Goal: Task Accomplishment & Management: Complete application form

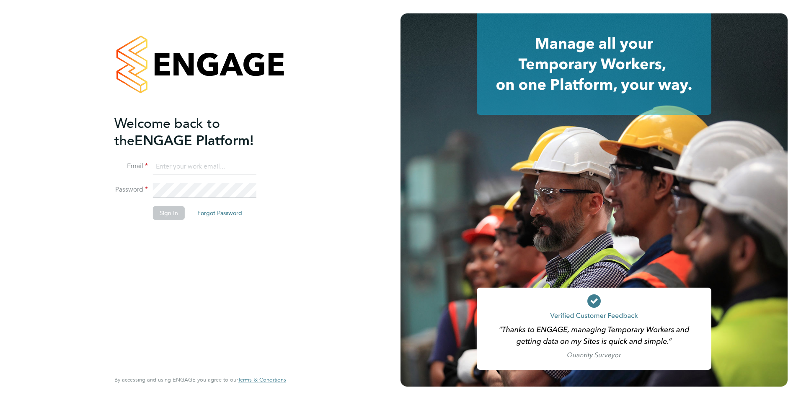
type input "barrie.wreford@portfoliopayroll.com"
click at [163, 216] on button "Sign In" at bounding box center [169, 212] width 32 height 13
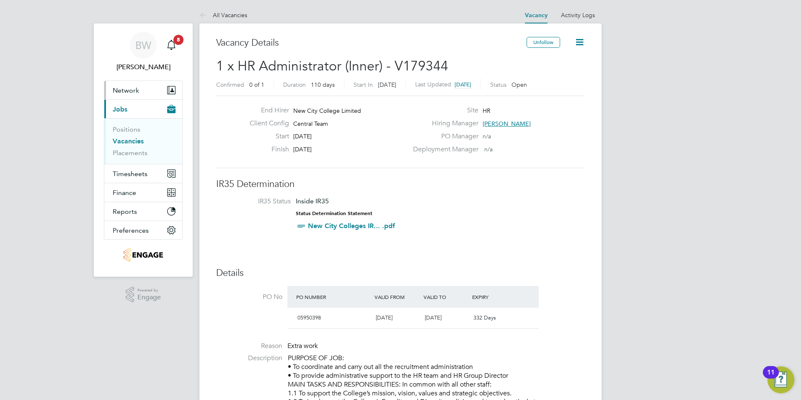
click at [130, 87] on span "Network" at bounding box center [126, 90] width 26 height 8
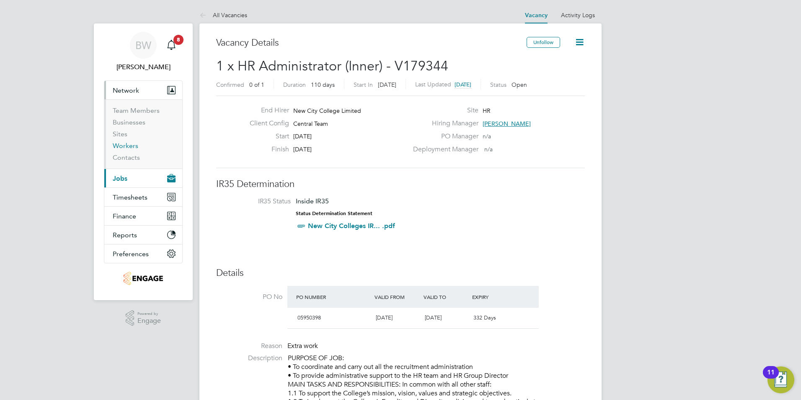
click at [130, 149] on link "Workers" at bounding box center [126, 146] width 26 height 8
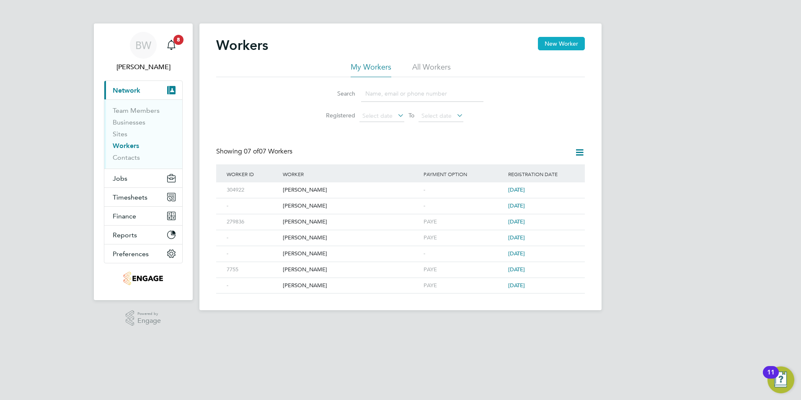
click at [563, 41] on button "New Worker" at bounding box center [561, 43] width 47 height 13
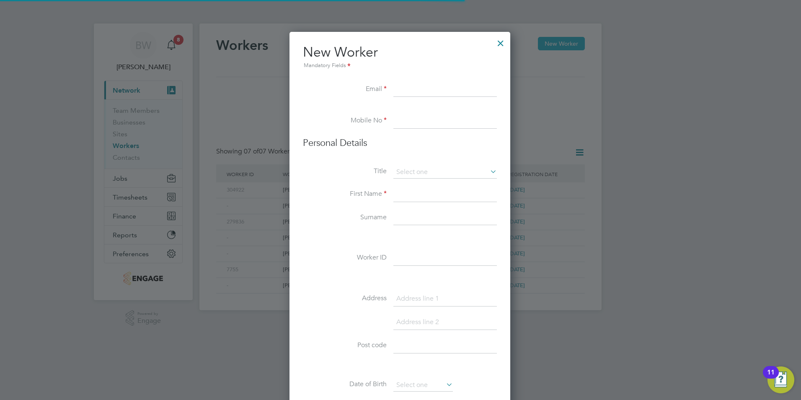
scroll to position [713, 222]
click at [501, 44] on div at bounding box center [500, 41] width 15 height 15
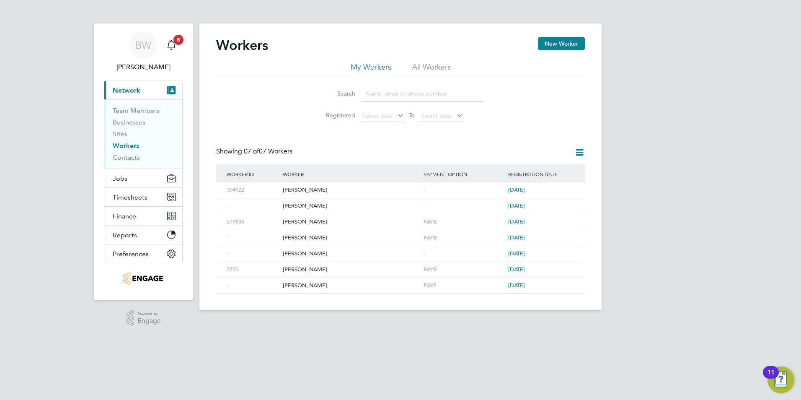
click at [129, 145] on link "Workers" at bounding box center [126, 146] width 26 height 8
click at [568, 41] on button "New Worker" at bounding box center [561, 43] width 47 height 13
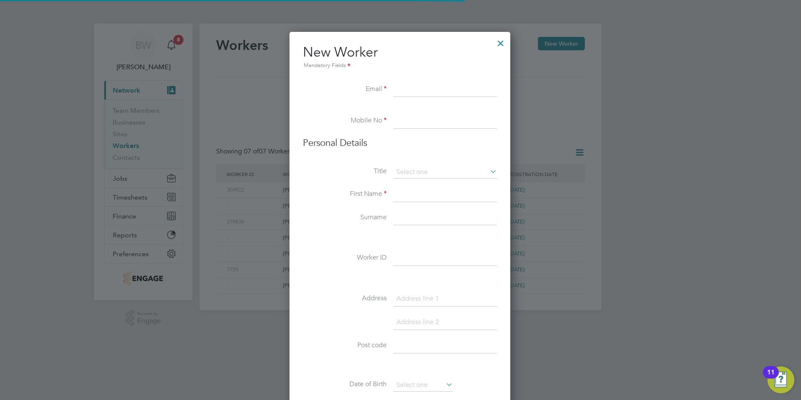
scroll to position [713, 222]
click at [501, 41] on div at bounding box center [500, 41] width 15 height 15
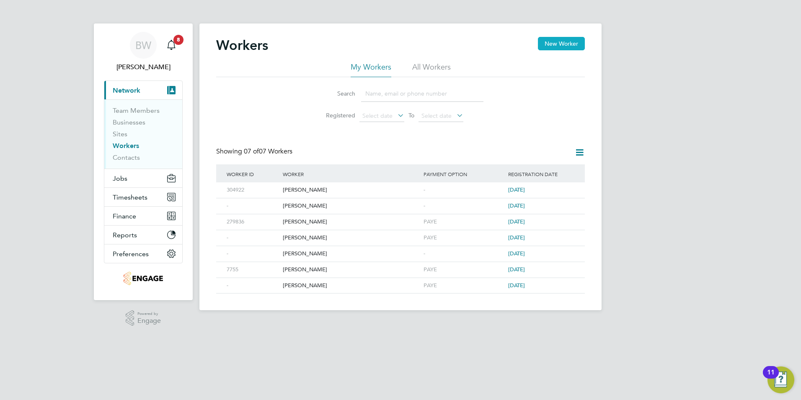
click at [551, 42] on button "New Worker" at bounding box center [561, 43] width 47 height 13
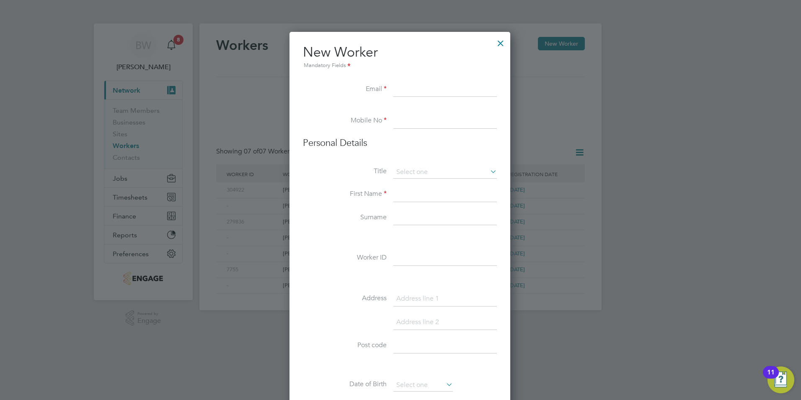
click at [406, 90] on input at bounding box center [444, 89] width 103 height 15
paste input "Prabhjot Ubhi <pj_sura@yahoo.co.uk>;"
click at [424, 86] on input "Prabhjot Ubhi <pj_sura@yahoo.co.uk>;" at bounding box center [444, 89] width 103 height 15
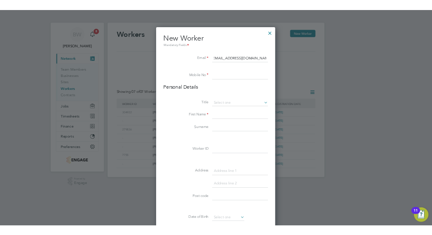
scroll to position [0, 0]
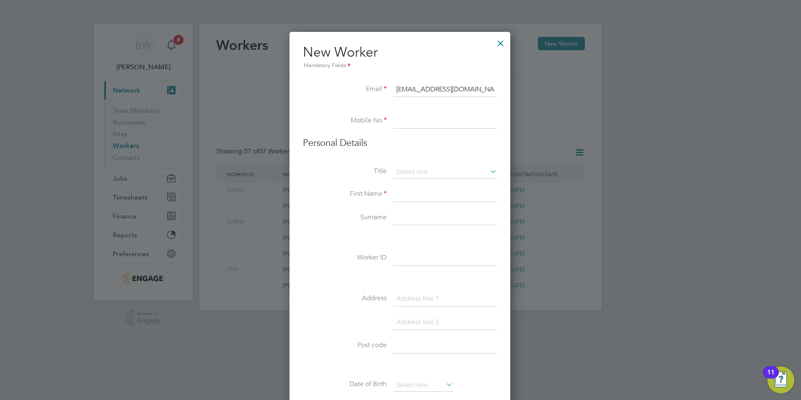
type input "pj_sura@yahoo.co.uk"
click at [410, 122] on input at bounding box center [444, 121] width 103 height 15
click at [406, 122] on input at bounding box center [444, 121] width 103 height 15
type input "07903 588053"
click at [420, 174] on input at bounding box center [444, 172] width 103 height 13
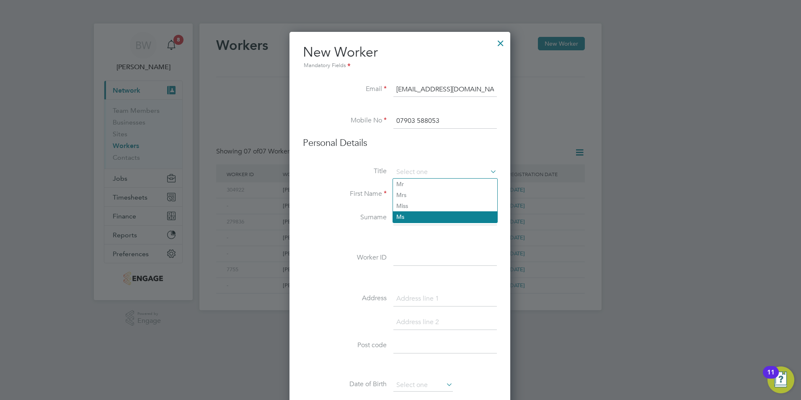
click at [415, 216] on li "Ms" at bounding box center [445, 216] width 104 height 11
type input "Ms"
click at [408, 194] on input at bounding box center [444, 194] width 103 height 15
type input "Prabhjot"
click at [403, 215] on input at bounding box center [444, 217] width 103 height 15
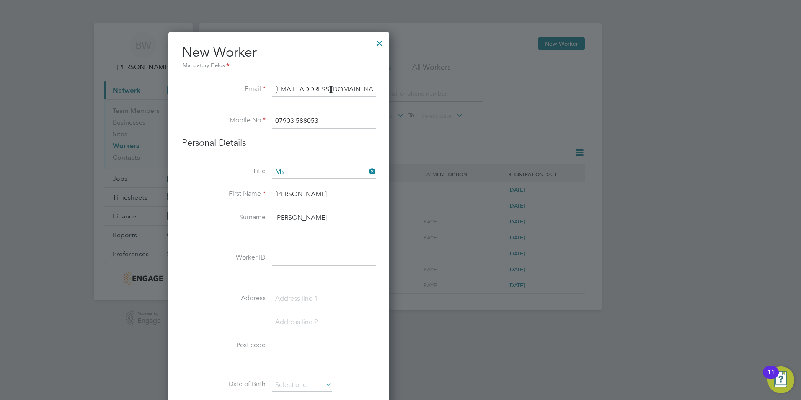
scroll to position [713, 222]
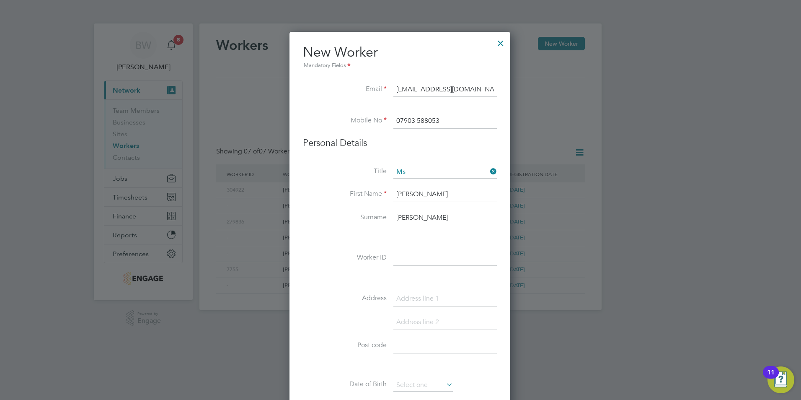
type input "Ubhi"
drag, startPoint x: 422, startPoint y: 60, endPoint x: 411, endPoint y: 19, distance: 42.8
click at [411, 23] on div "Workers New Worker My Workers All Workers Search Registered Select date To Sele…" at bounding box center [400, 166] width 402 height 287
click at [317, 257] on label "Worker ID" at bounding box center [345, 257] width 84 height 9
click at [473, 379] on li "Date of Birth" at bounding box center [400, 389] width 194 height 21
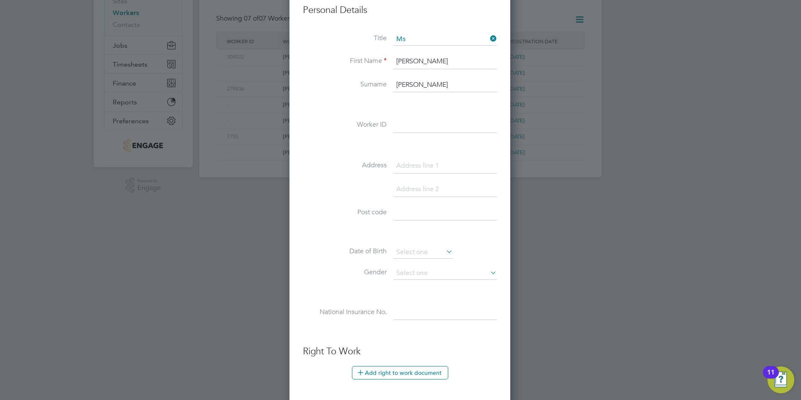
scroll to position [134, 0]
click at [489, 270] on icon at bounding box center [489, 271] width 0 height 12
click at [489, 268] on icon at bounding box center [489, 271] width 0 height 12
click at [489, 269] on icon at bounding box center [489, 271] width 0 height 12
click at [489, 270] on icon at bounding box center [489, 271] width 0 height 12
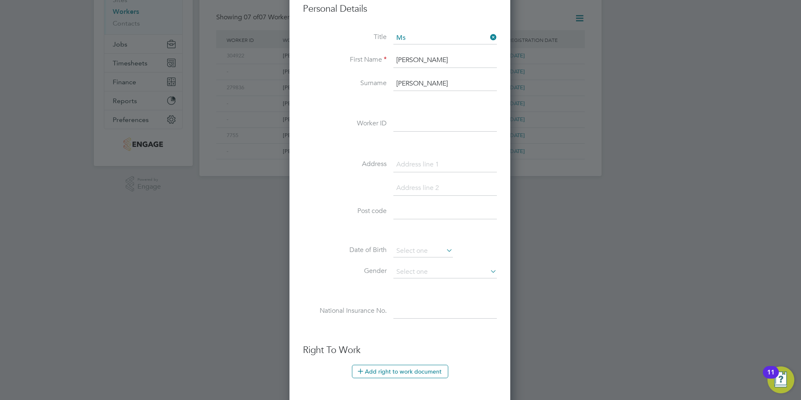
click at [489, 269] on icon at bounding box center [489, 271] width 0 height 12
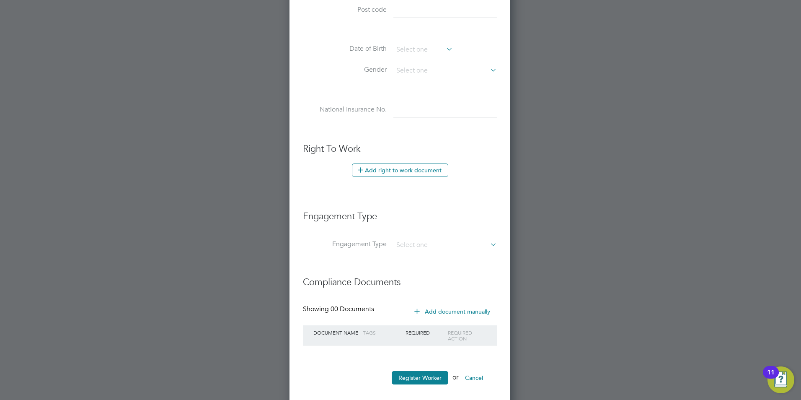
scroll to position [345, 0]
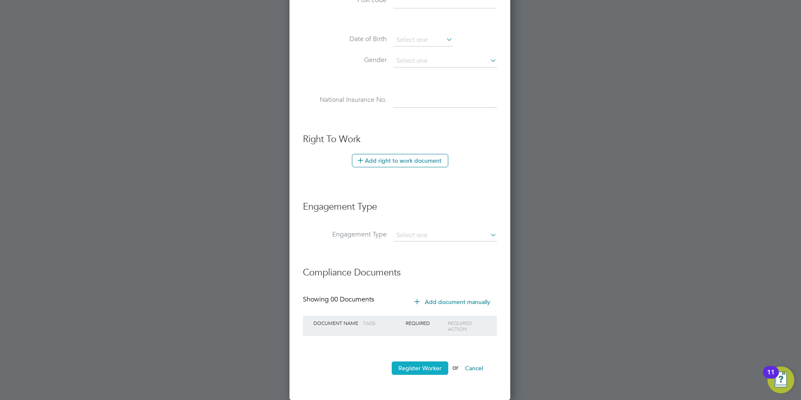
click at [415, 367] on button "Register Worker" at bounding box center [420, 367] width 57 height 13
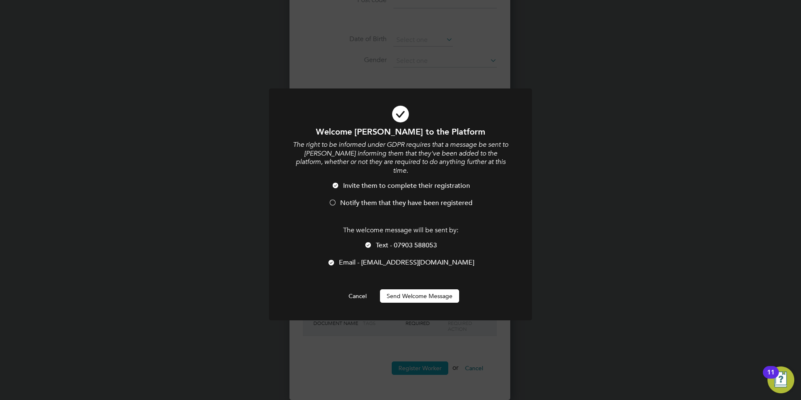
scroll to position [713, 222]
click at [335, 199] on div at bounding box center [332, 203] width 8 height 8
click at [425, 289] on button "Send Welcome Message" at bounding box center [419, 295] width 79 height 13
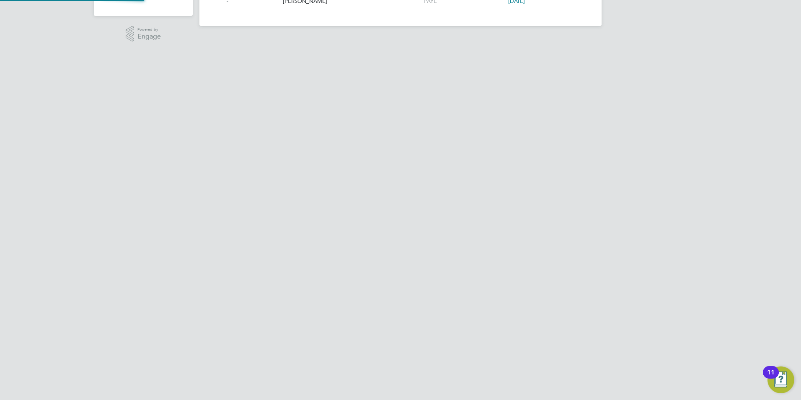
scroll to position [0, 0]
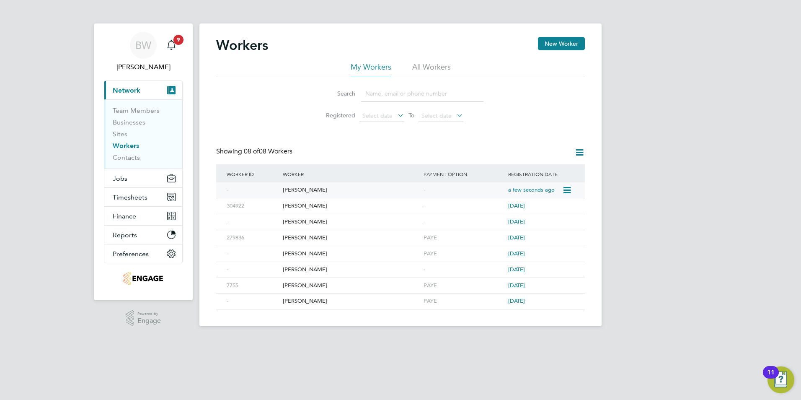
click at [568, 186] on icon at bounding box center [566, 190] width 8 height 10
click at [305, 189] on div "[PERSON_NAME]" at bounding box center [351, 190] width 141 height 16
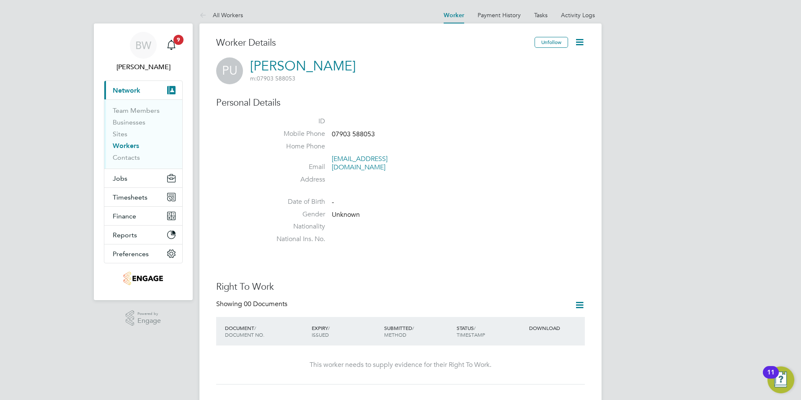
click at [578, 40] on icon at bounding box center [579, 42] width 10 height 10
click at [515, 98] on li "Edit Personal Details e" at bounding box center [532, 98] width 105 height 12
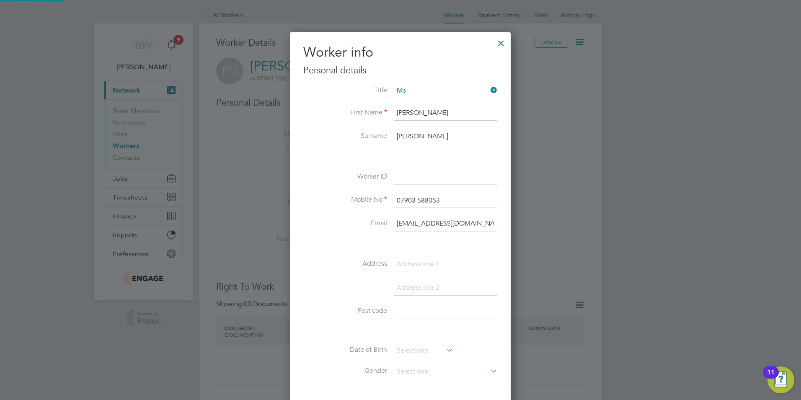
scroll to position [475, 222]
click at [413, 181] on input at bounding box center [445, 177] width 103 height 15
type input "306768"
click at [582, 163] on div at bounding box center [400, 200] width 801 height 400
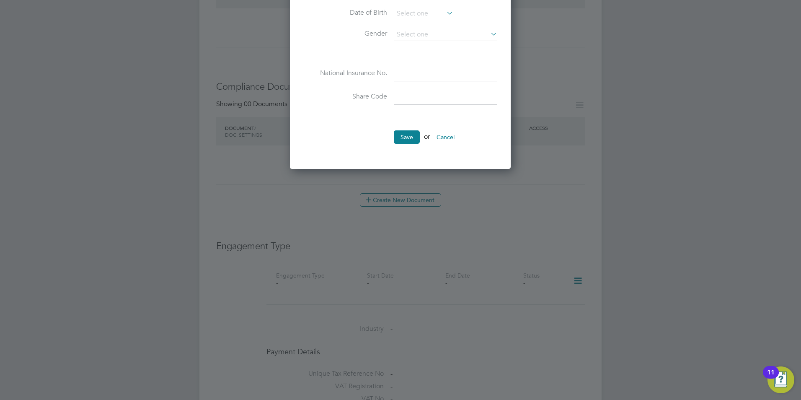
scroll to position [352, 0]
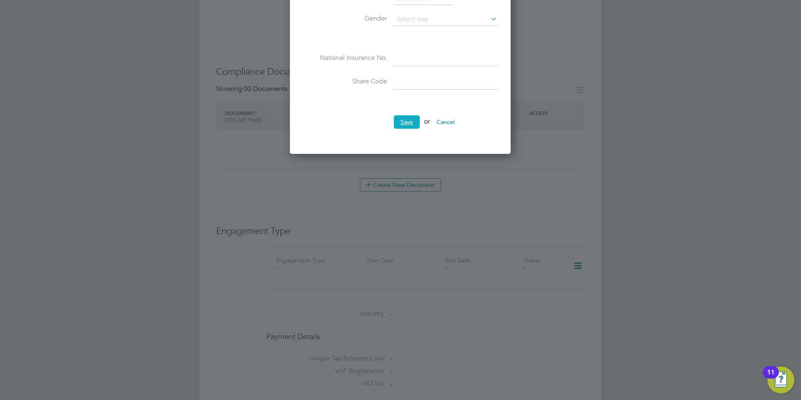
click at [407, 123] on button "Save" at bounding box center [407, 121] width 26 height 13
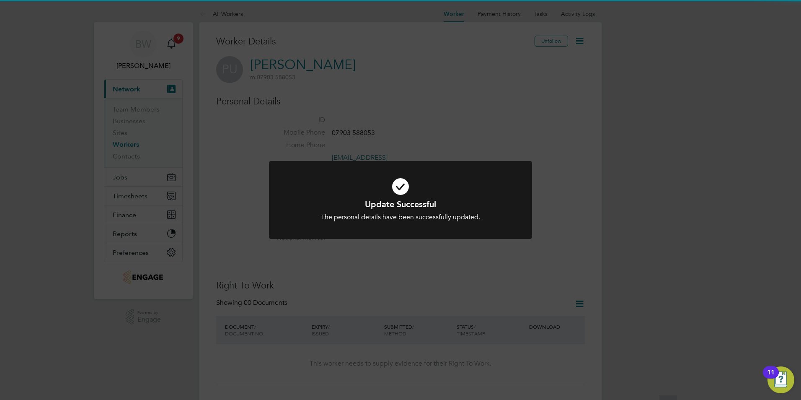
scroll to position [0, 0]
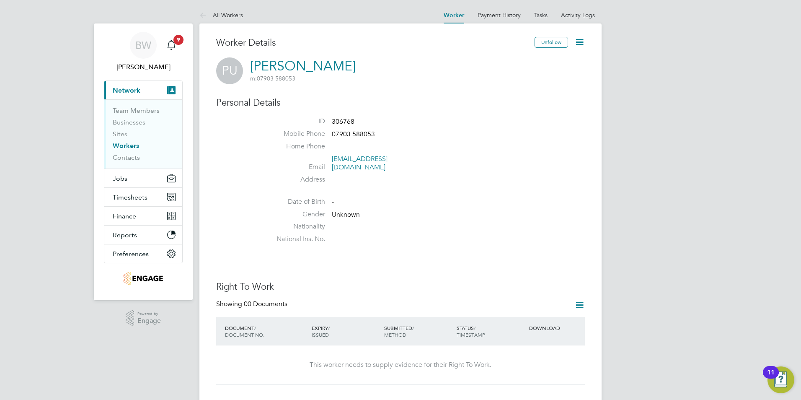
click at [122, 177] on div "Update Successful The personal details have been successfully updated. Cancel O…" at bounding box center [400, 200] width 801 height 400
click at [123, 177] on span "Jobs" at bounding box center [120, 178] width 15 height 8
click at [126, 178] on span "Jobs" at bounding box center [120, 178] width 15 height 8
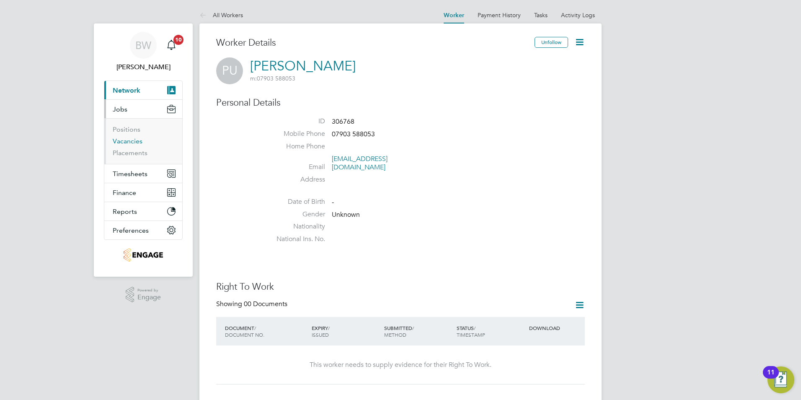
click at [137, 138] on link "Vacancies" at bounding box center [128, 141] width 30 height 8
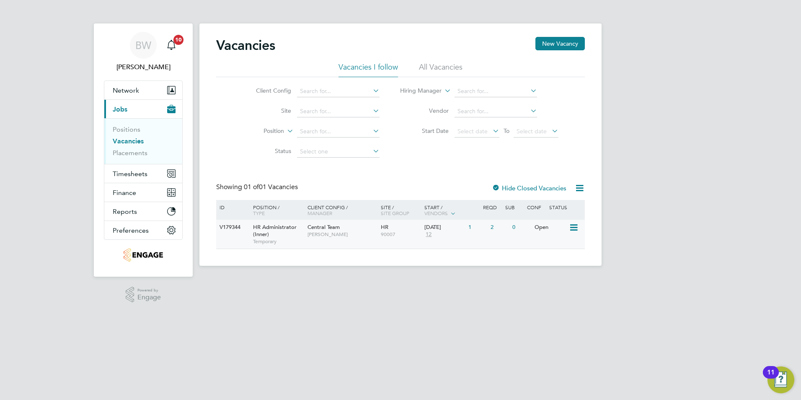
click at [271, 243] on span "Temporary" at bounding box center [278, 241] width 50 height 7
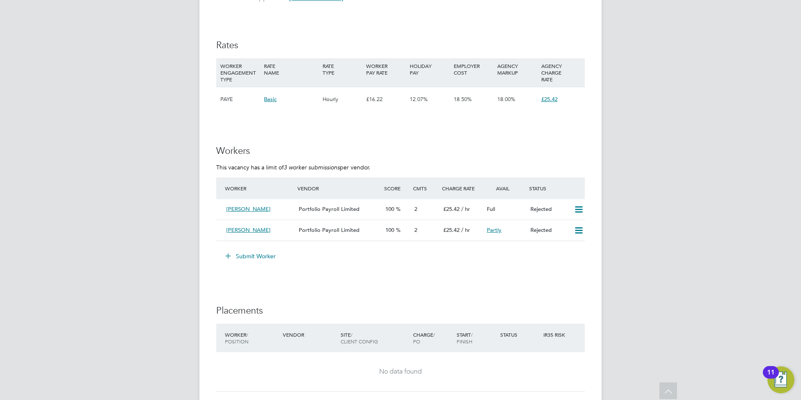
scroll to position [1140, 0]
click at [244, 254] on button "Submit Worker" at bounding box center [251, 254] width 63 height 13
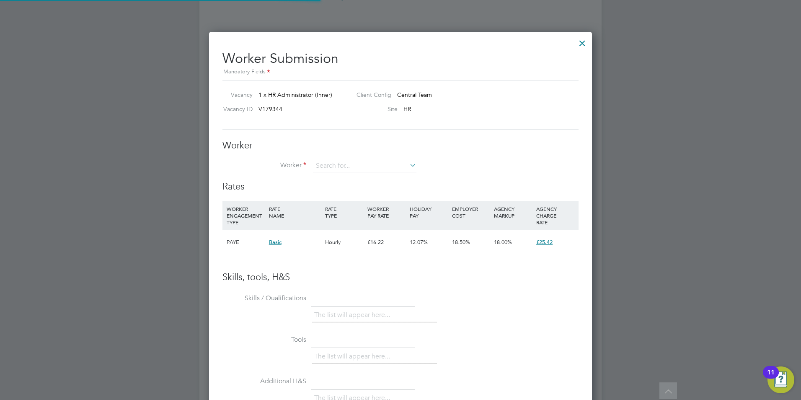
scroll to position [509, 383]
click at [359, 177] on li "Pr abhjot Ubhi (306768)" at bounding box center [365, 177] width 104 height 11
type input "Prabhjot Ubhi (306768)"
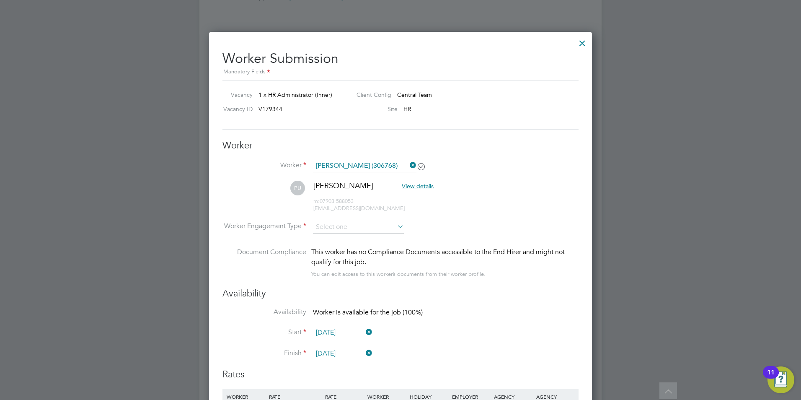
click at [396, 225] on icon at bounding box center [396, 226] width 0 height 12
click at [396, 223] on icon at bounding box center [396, 226] width 0 height 12
click at [350, 225] on input at bounding box center [358, 227] width 91 height 13
click at [328, 247] on li "PAYE" at bounding box center [359, 249] width 92 height 11
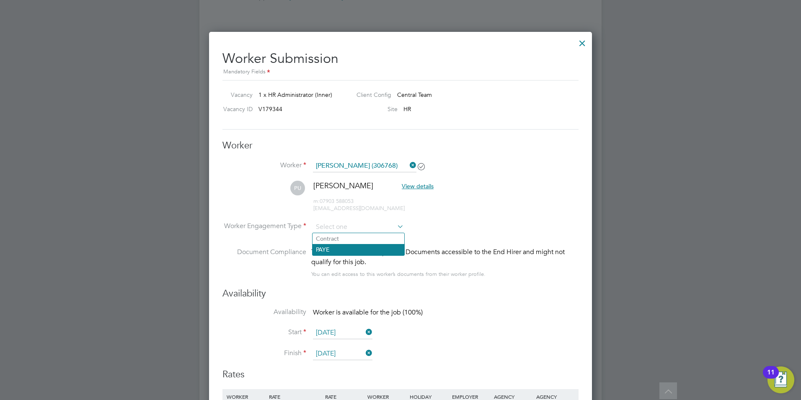
type input "PAYE"
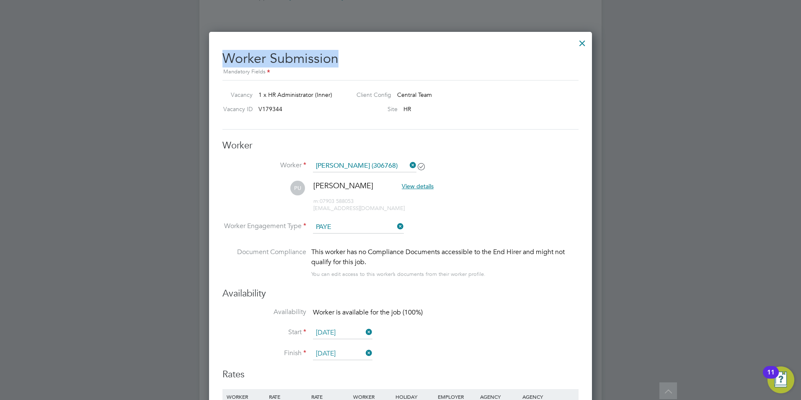
drag, startPoint x: 526, startPoint y: 41, endPoint x: 514, endPoint y: 3, distance: 39.5
drag, startPoint x: 514, startPoint y: 3, endPoint x: 553, endPoint y: 77, distance: 84.0
click at [553, 77] on div "Worker Submission Mandatory Fields Vacancy 1 x HR Administrator (Inner) Client …" at bounding box center [400, 389] width 356 height 690
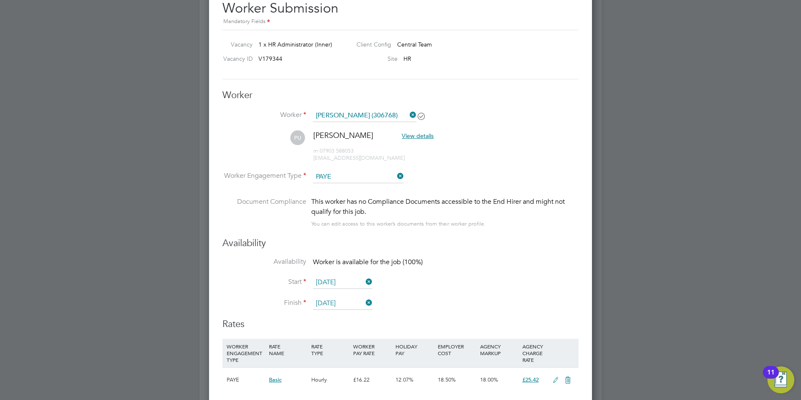
click at [335, 207] on div "This worker has no Compliance Documents accessible to the End Hirer and might n…" at bounding box center [444, 207] width 267 height 20
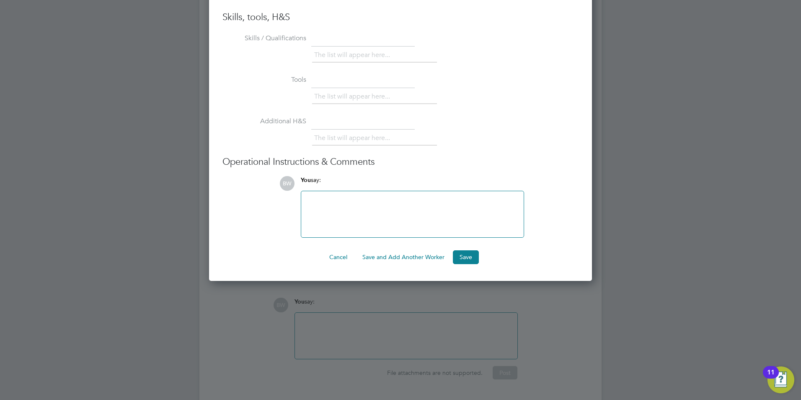
click at [365, 205] on div at bounding box center [412, 214] width 212 height 36
click at [378, 212] on p "21st to 30th October" at bounding box center [412, 216] width 212 height 8
click at [366, 209] on div "Candidate Submitted, CIPD level 5, HR Admin Exp and available. Holiday 26th Sep…" at bounding box center [412, 214] width 212 height 36
click at [421, 211] on div "Candidate Submitted, CIPD level 5, HR Admin Exp and available. Holiday 26th Sep…" at bounding box center [412, 214] width 212 height 36
click at [463, 258] on button "Save" at bounding box center [466, 256] width 26 height 13
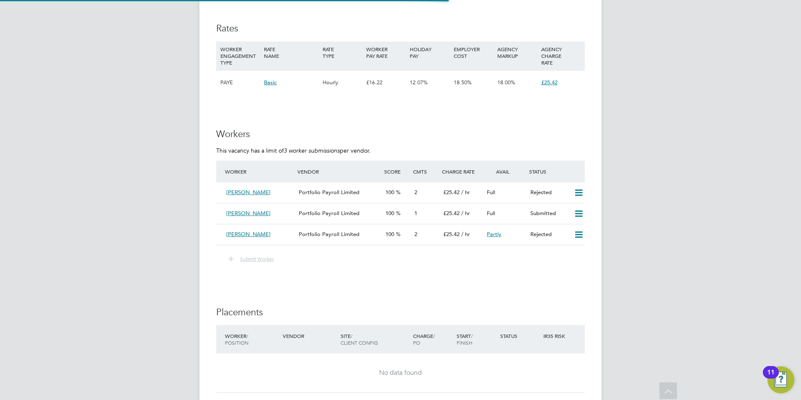
scroll to position [1140, 0]
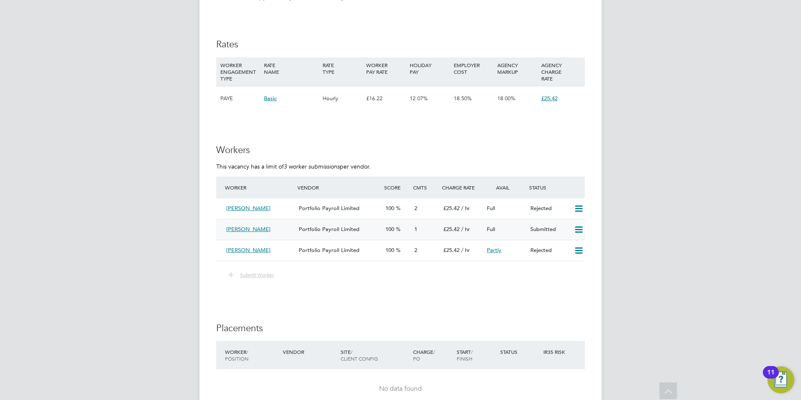
click at [248, 229] on span "[PERSON_NAME]" at bounding box center [248, 228] width 44 height 7
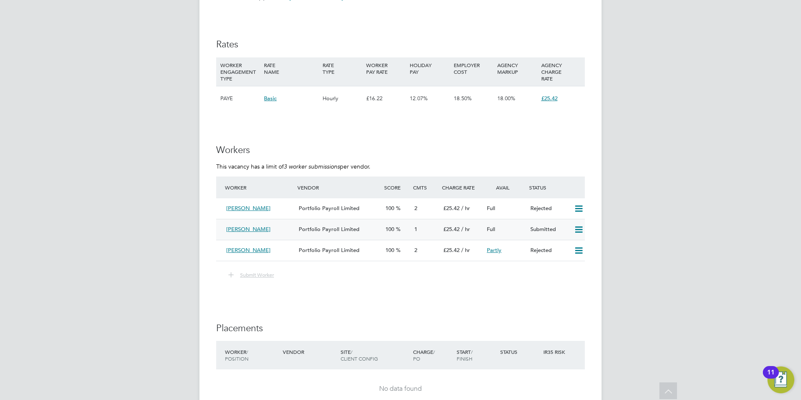
click at [235, 227] on span "[PERSON_NAME]" at bounding box center [248, 228] width 44 height 7
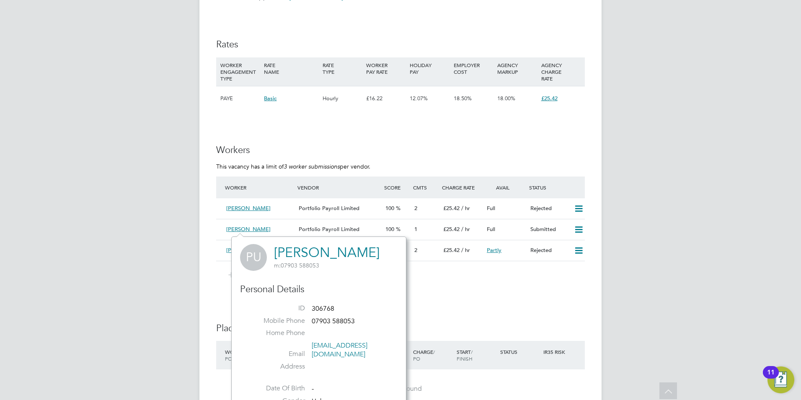
click at [335, 302] on div "Personal Details ID 306768 Mobile Phone 07903 588053 Home Phone Email pj_sura@y…" at bounding box center [319, 358] width 158 height 150
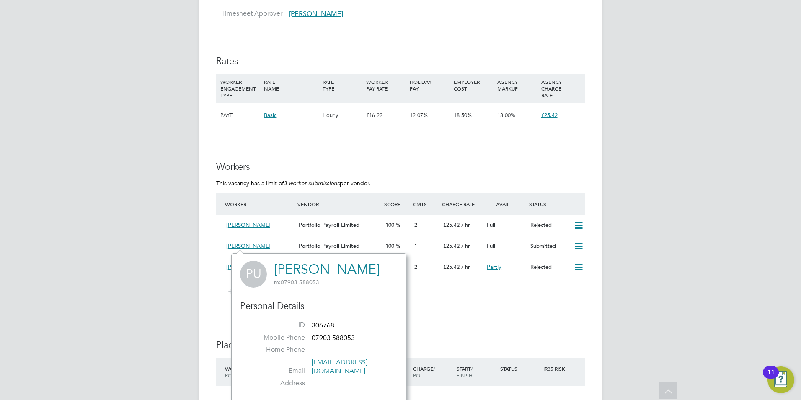
scroll to position [0, 0]
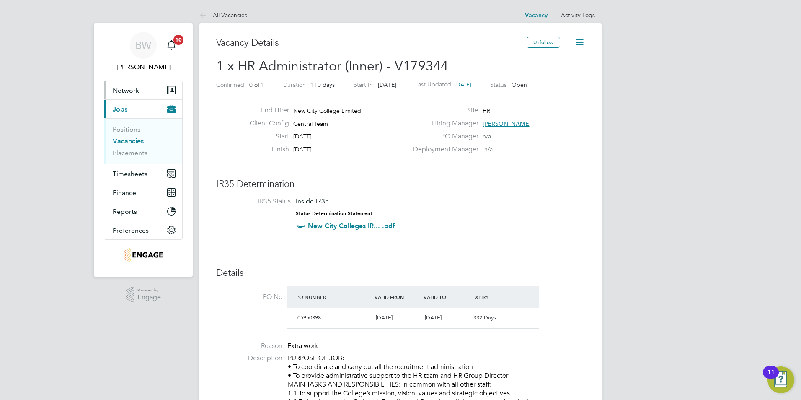
click at [126, 93] on span "Network" at bounding box center [126, 90] width 26 height 8
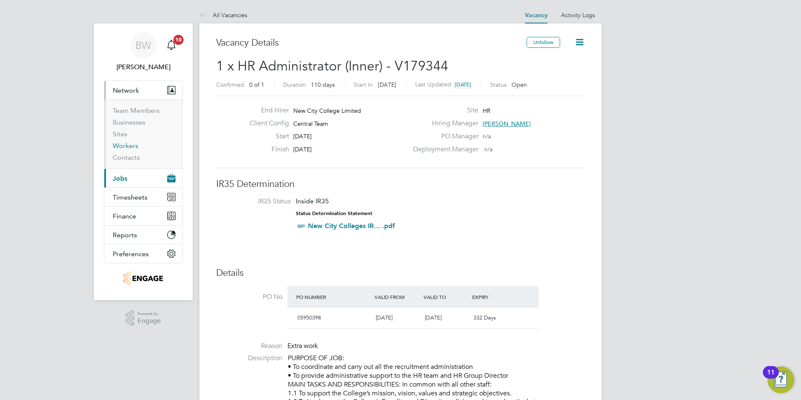
click at [130, 145] on link "Workers" at bounding box center [126, 146] width 26 height 8
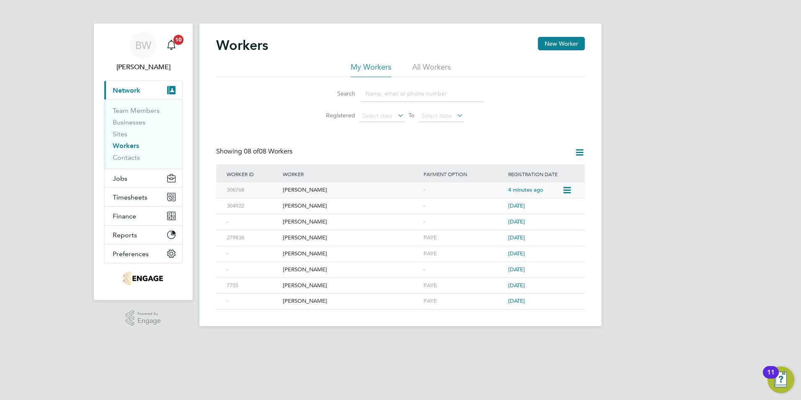
click at [303, 188] on div "[PERSON_NAME]" at bounding box center [351, 190] width 141 height 16
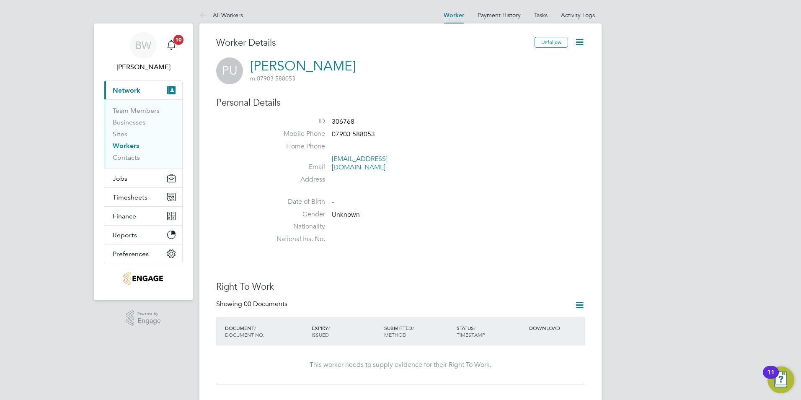
click at [581, 41] on icon at bounding box center [579, 42] width 10 height 10
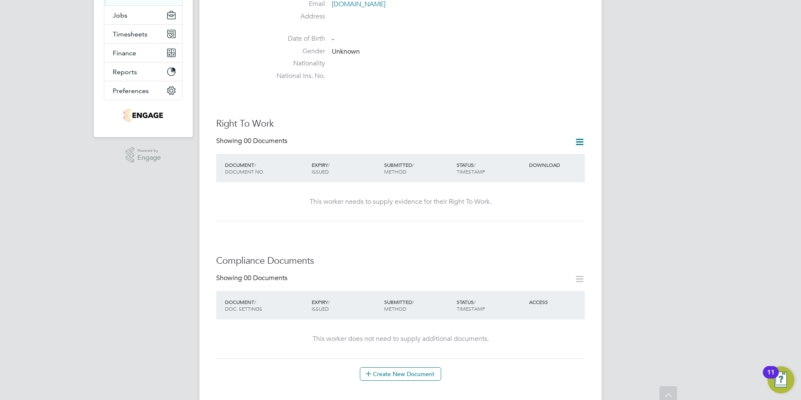
scroll to position [168, 0]
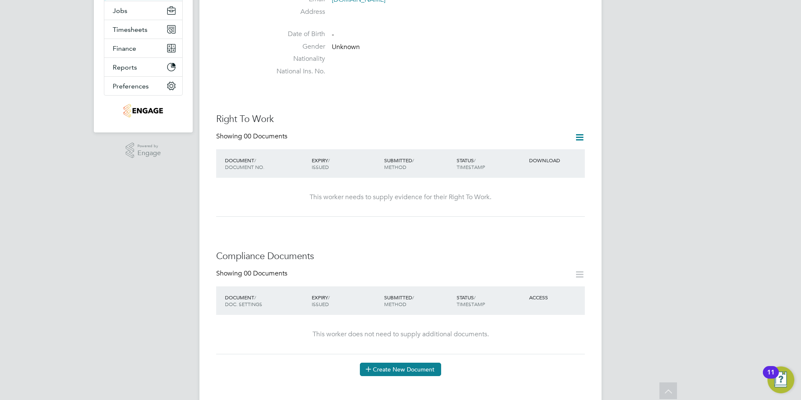
click at [388, 362] on button "Create New Document" at bounding box center [400, 368] width 81 height 13
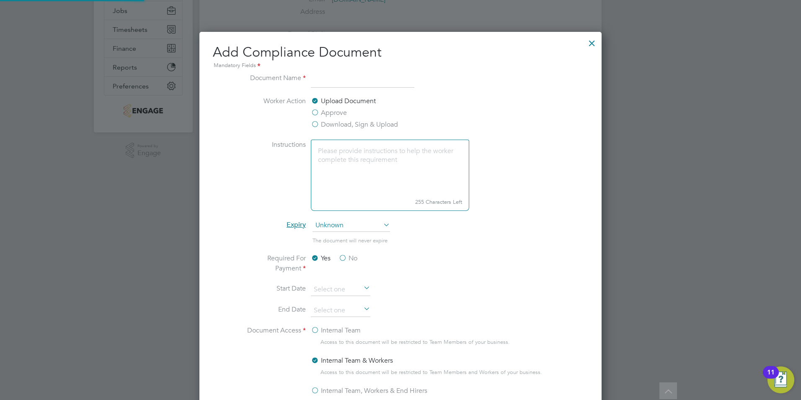
scroll to position [440, 403]
type input "CV"
click at [347, 191] on textarea at bounding box center [390, 168] width 158 height 56
click at [315, 124] on label "Download, Sign & Upload" at bounding box center [354, 124] width 87 height 10
click at [0, 0] on input "Download, Sign & Upload" at bounding box center [0, 0] width 0 height 0
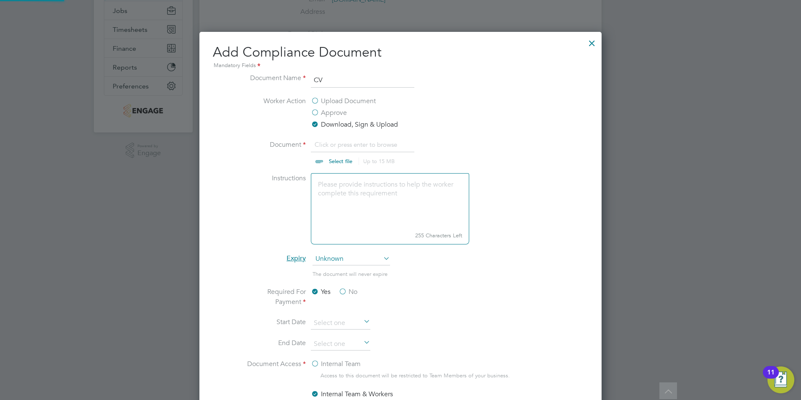
scroll to position [13, 104]
click at [335, 160] on input "file" at bounding box center [349, 152] width 132 height 25
type input "C:\fakepath\Prabhjot Ubhi_2025 CV.docx"
click at [482, 312] on li "Required For Payment Yes No" at bounding box center [400, 302] width 315 height 30
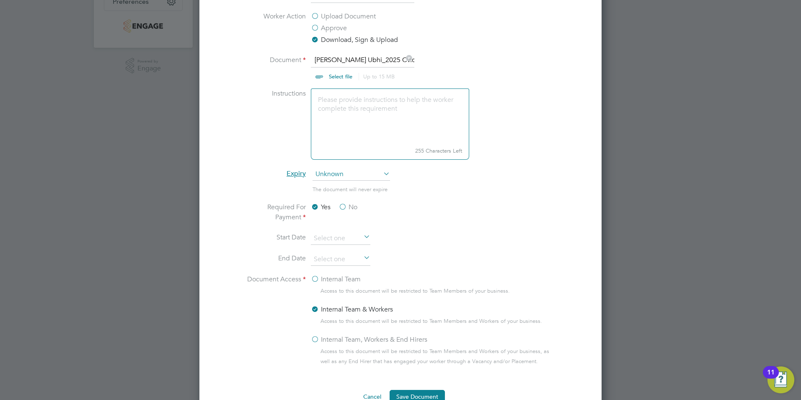
scroll to position [268, 0]
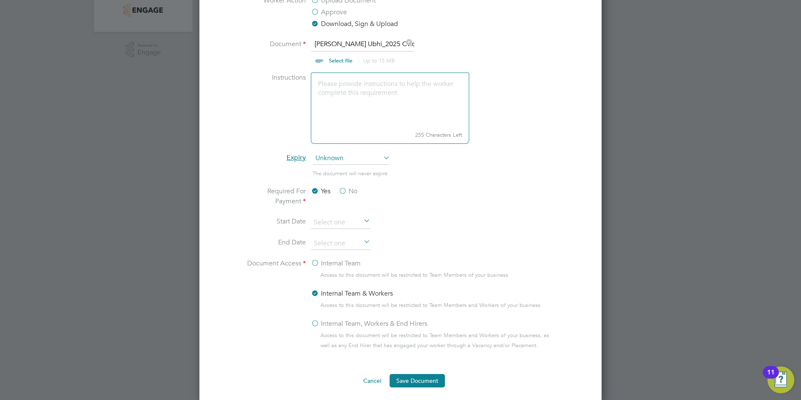
click at [341, 186] on label "No" at bounding box center [348, 191] width 19 height 10
click at [0, 0] on input "No" at bounding box center [0, 0] width 0 height 0
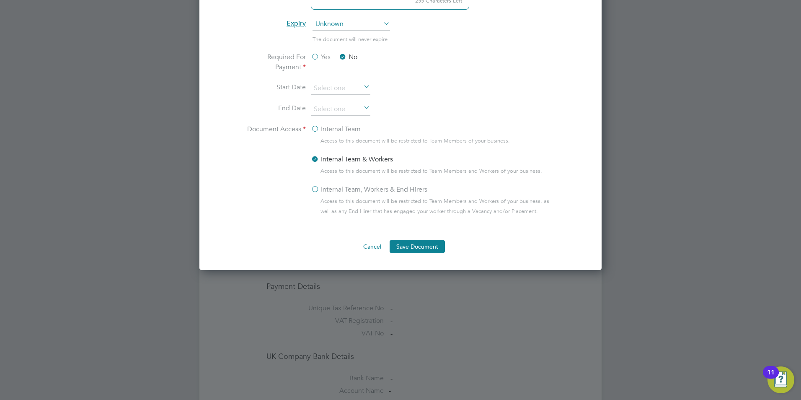
scroll to position [419, 0]
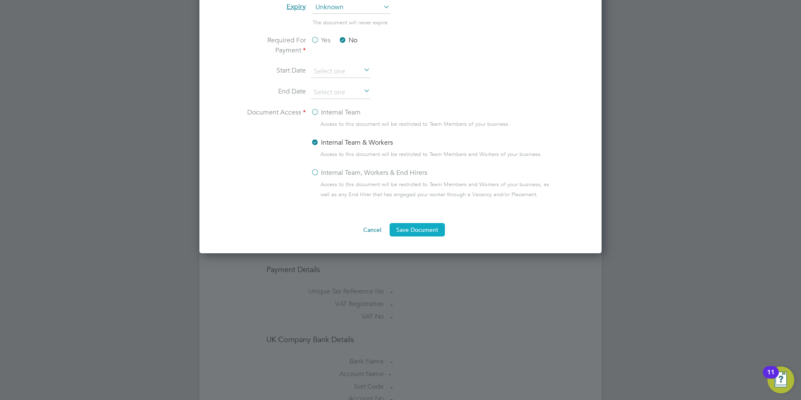
click at [413, 230] on button "Save Document" at bounding box center [417, 229] width 55 height 13
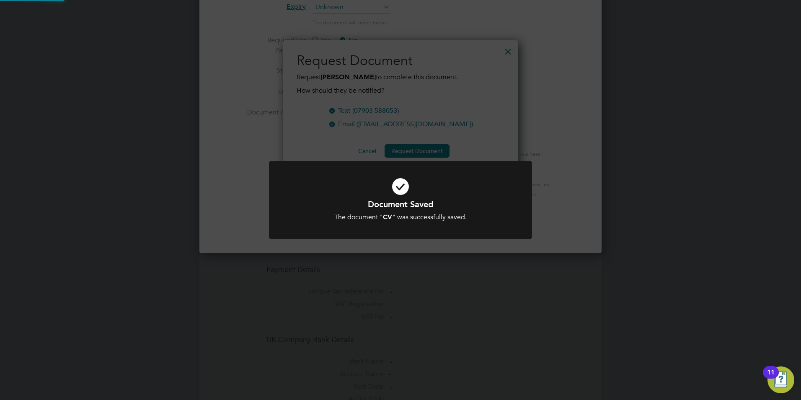
scroll to position [134, 235]
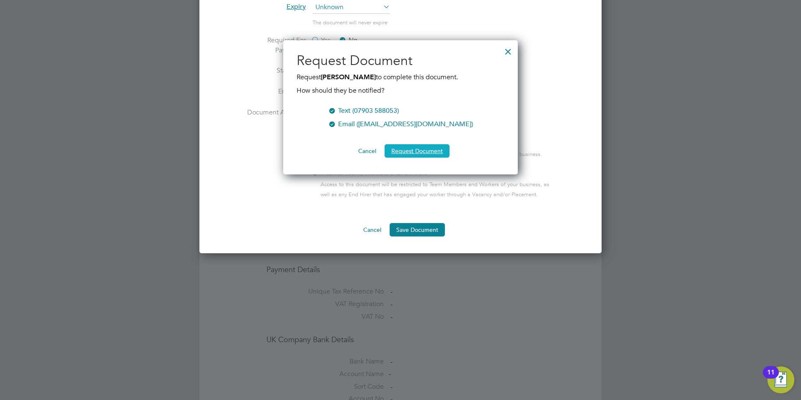
click at [419, 151] on button "Request Document" at bounding box center [417, 150] width 65 height 13
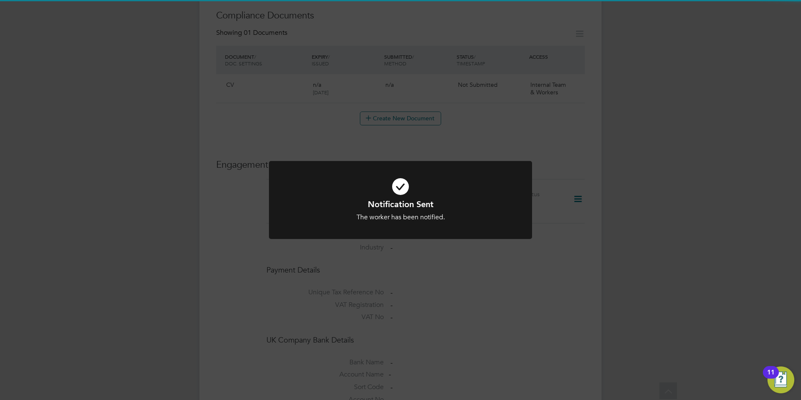
scroll to position [419, 0]
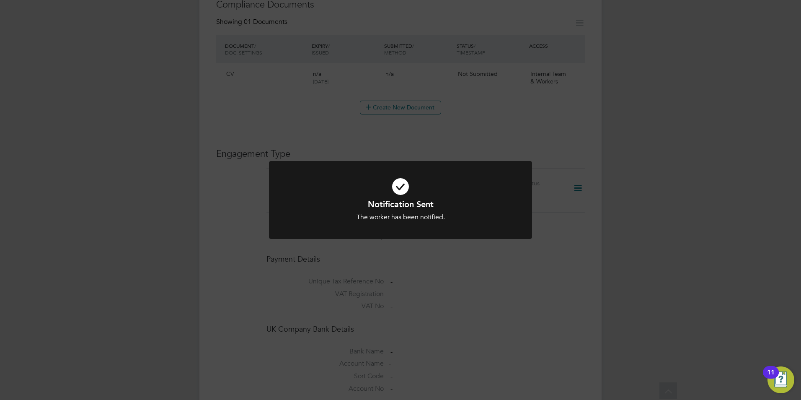
click at [280, 106] on div "Notification Sent The worker has been notified. Cancel Okay" at bounding box center [400, 200] width 801 height 400
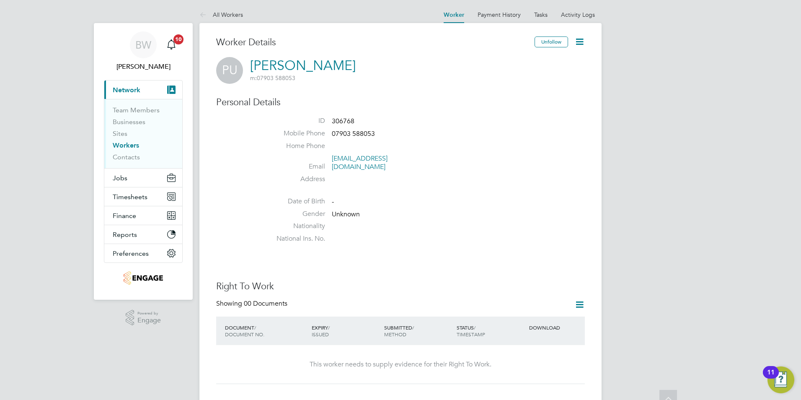
scroll to position [0, 0]
click at [113, 179] on span "Jobs" at bounding box center [120, 178] width 15 height 8
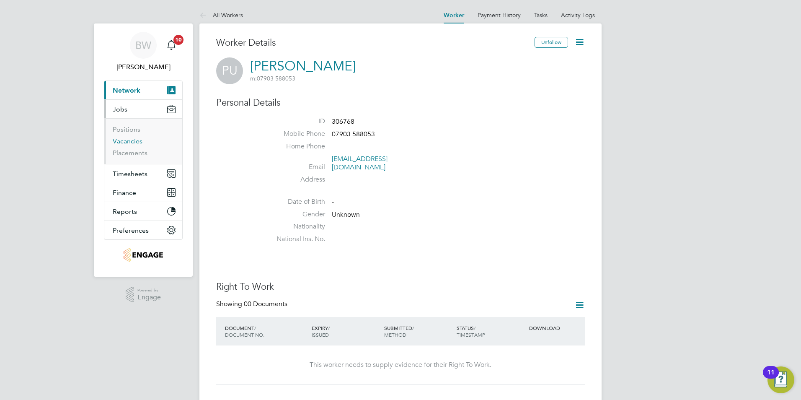
click at [122, 140] on link "Vacancies" at bounding box center [128, 141] width 30 height 8
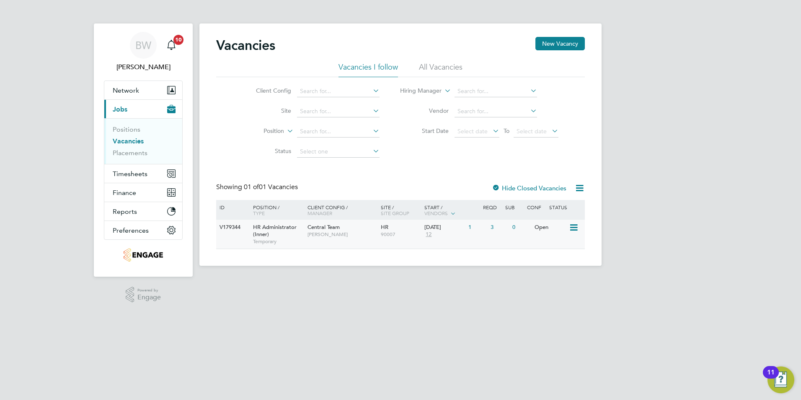
click at [273, 230] on span "HR Administrator (Inner)" at bounding box center [275, 230] width 44 height 14
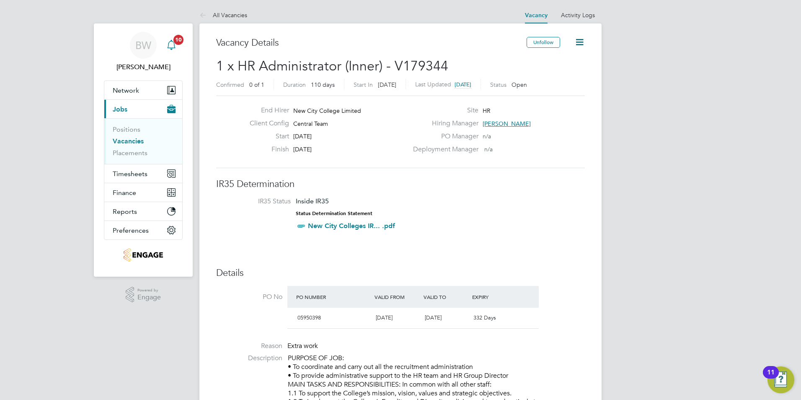
click at [177, 42] on span "10" at bounding box center [178, 40] width 10 height 10
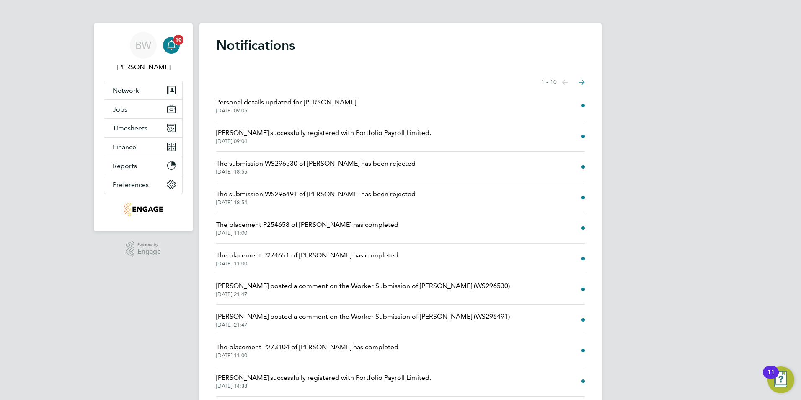
click at [173, 43] on icon "Main navigation" at bounding box center [171, 45] width 10 height 10
